Goal: Check status

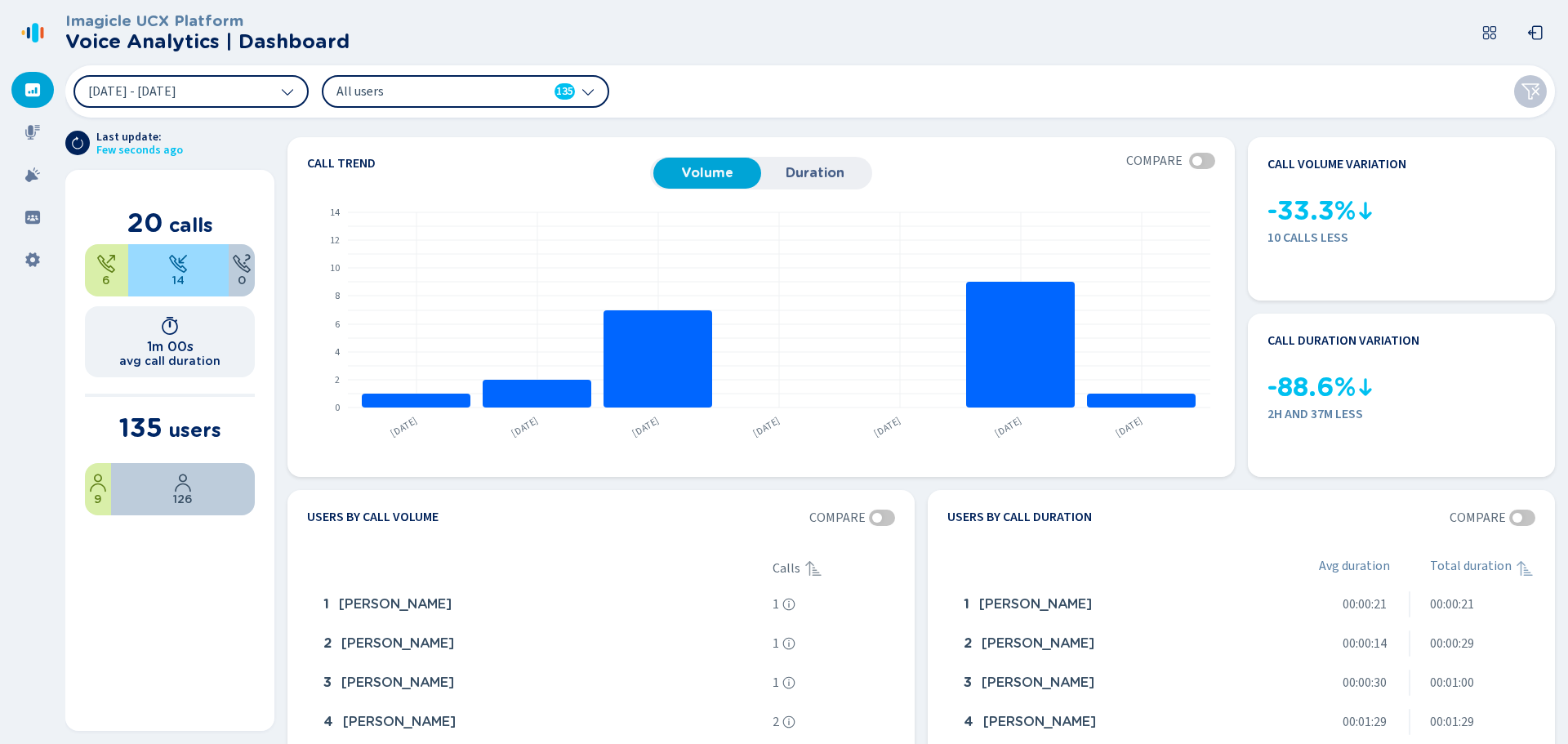
click at [25, 139] on icon at bounding box center [32, 132] width 16 height 16
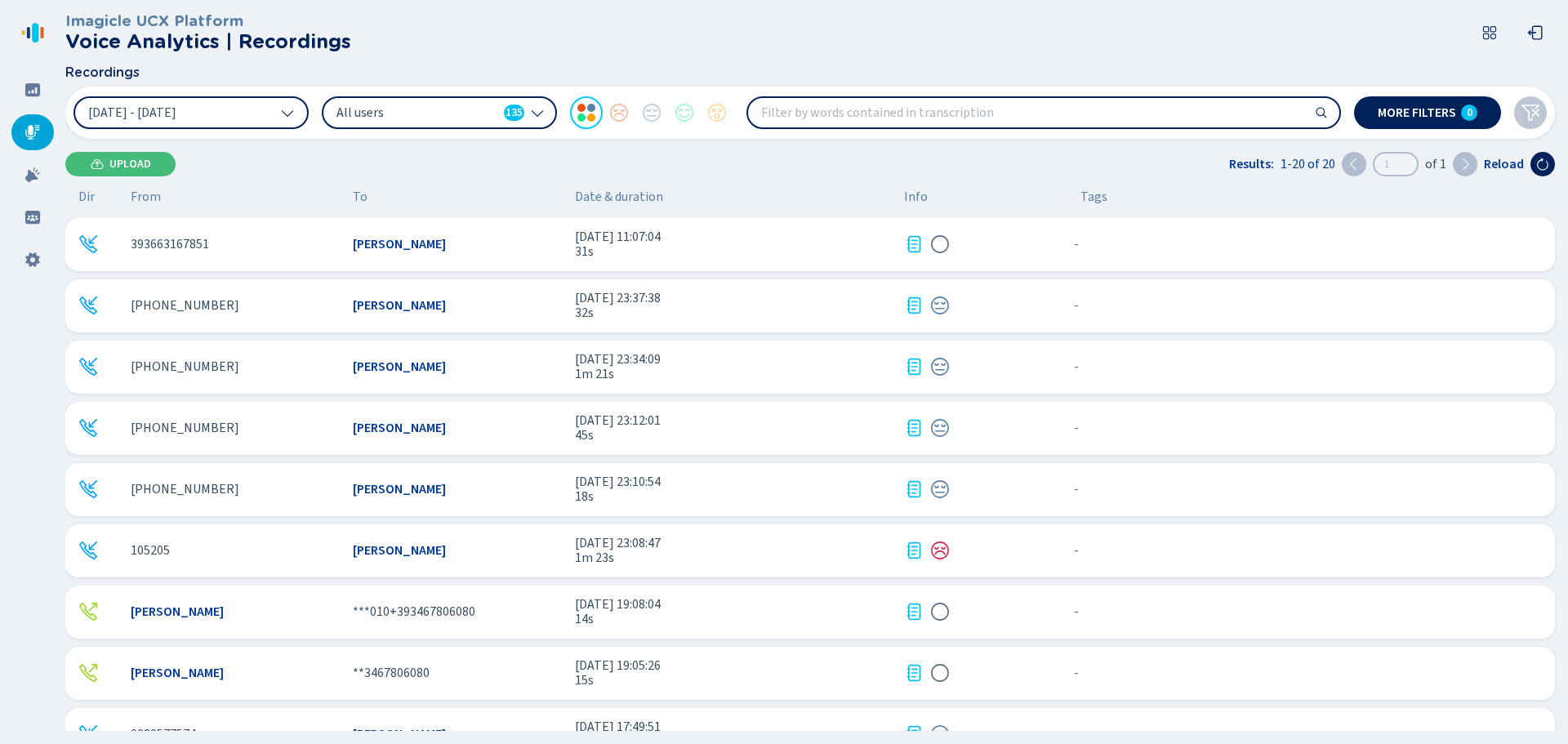
click at [483, 250] on div "[PERSON_NAME]" at bounding box center [456, 243] width 209 height 15
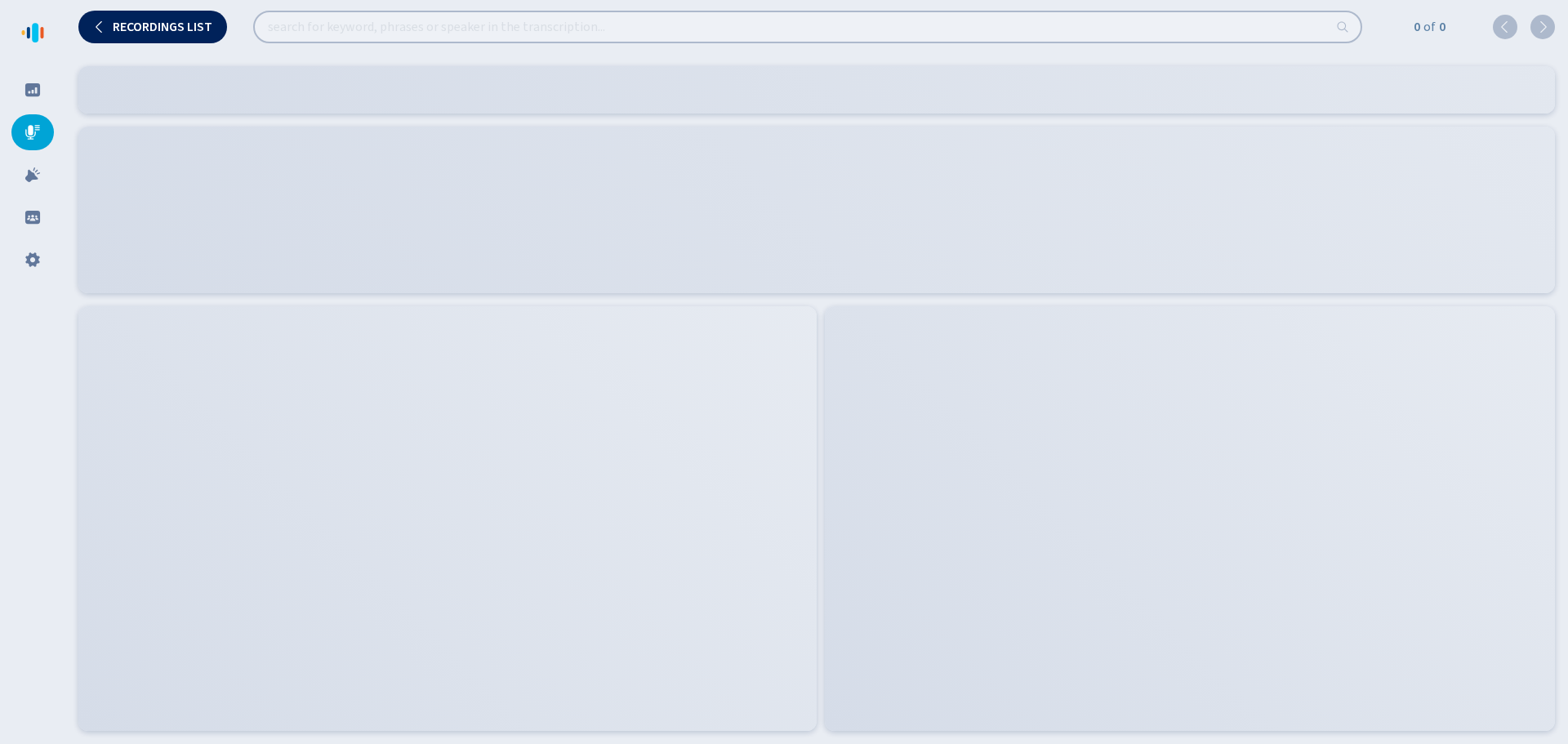
click at [37, 87] on icon at bounding box center [32, 89] width 15 height 13
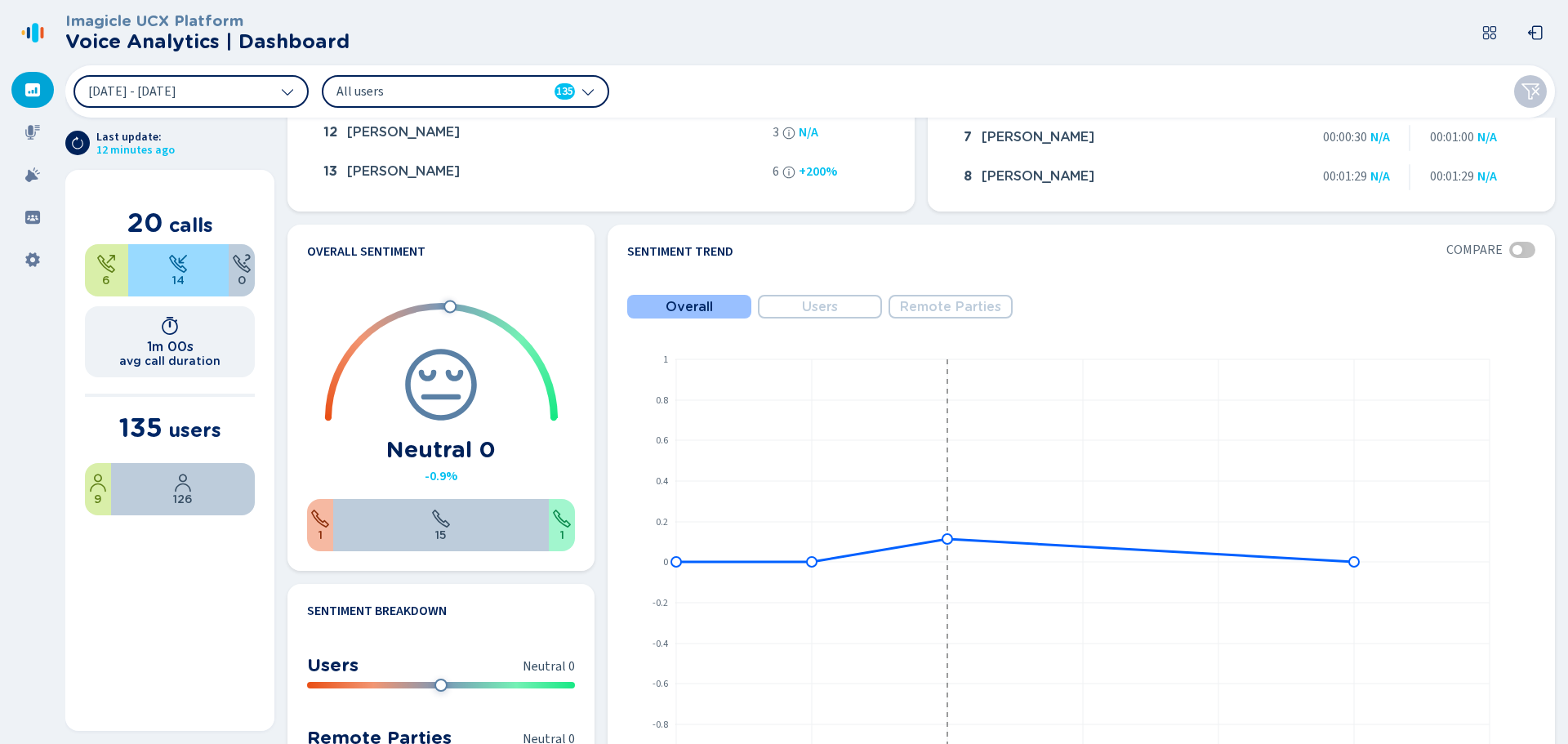
scroll to position [817, 0]
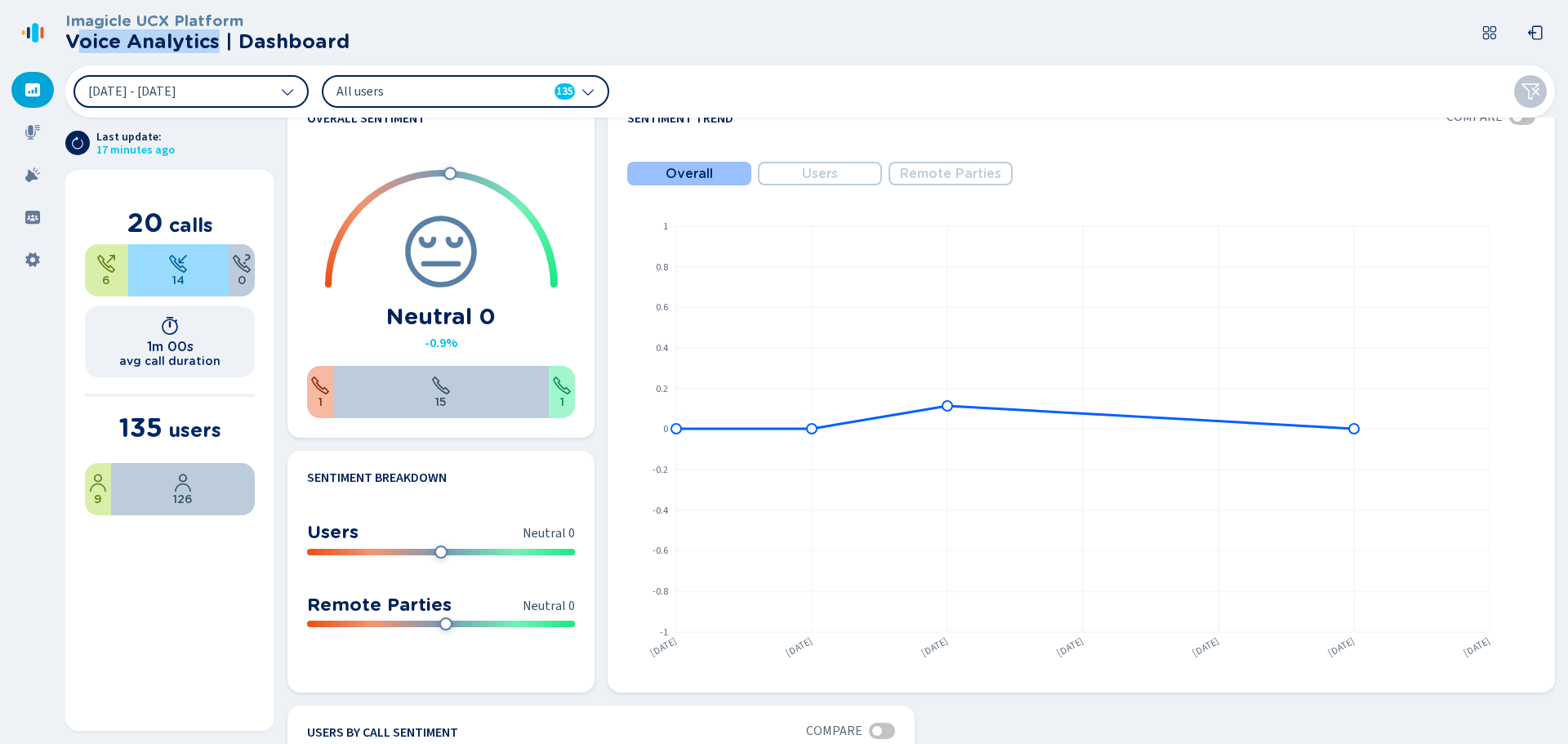
drag, startPoint x: 73, startPoint y: 48, endPoint x: 217, endPoint y: 58, distance: 144.3
click at [217, 58] on header "Imagicle UCX Platform Voice Analytics | Dashboard" at bounding box center [813, 32] width 1496 height 65
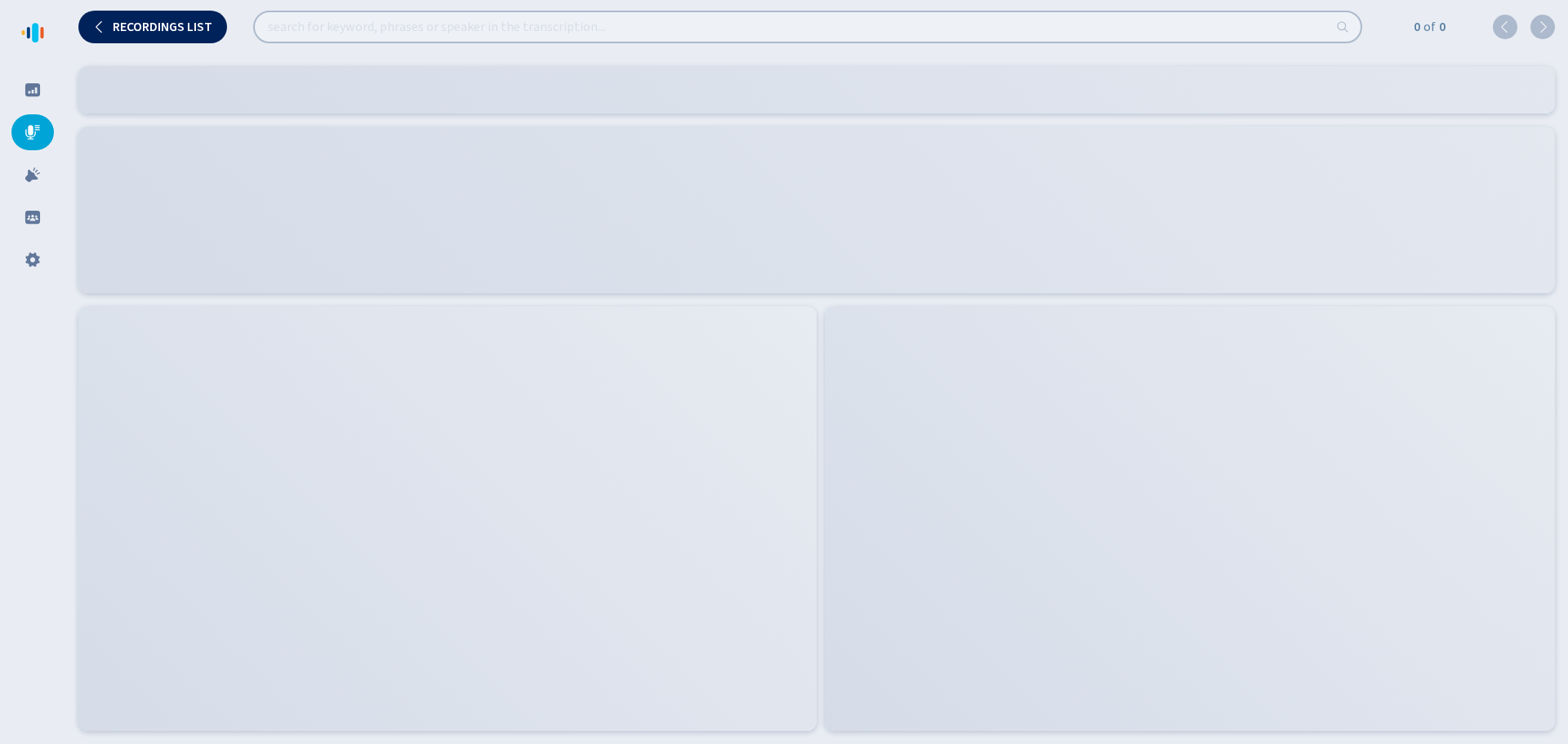
click at [136, 19] on button "Recordings list" at bounding box center [153, 27] width 149 height 33
